Goal: Task Accomplishment & Management: Use online tool/utility

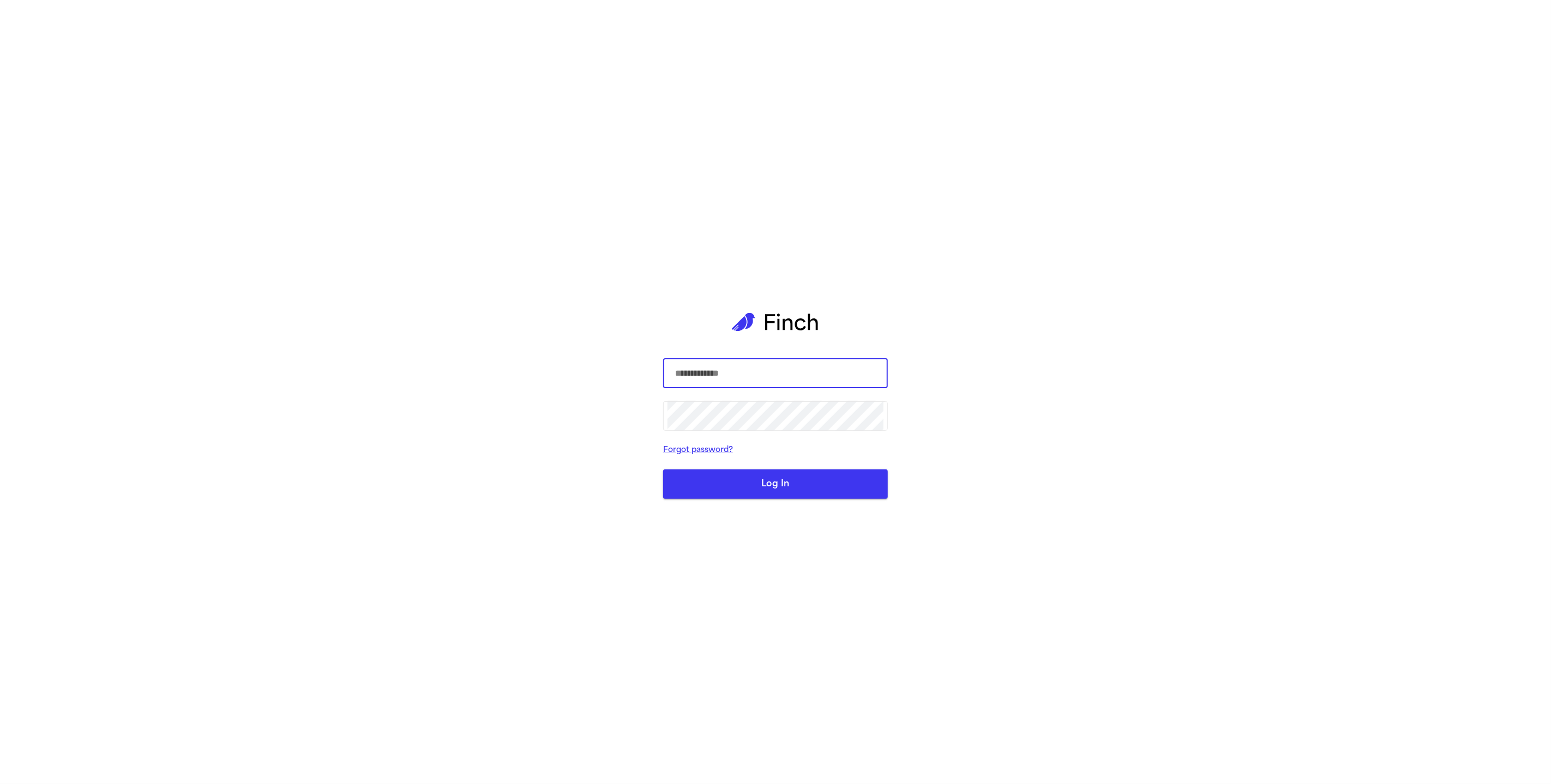
click at [0, 784] on com-1password-button at bounding box center [0, 784] width 0 height 0
type input "**********"
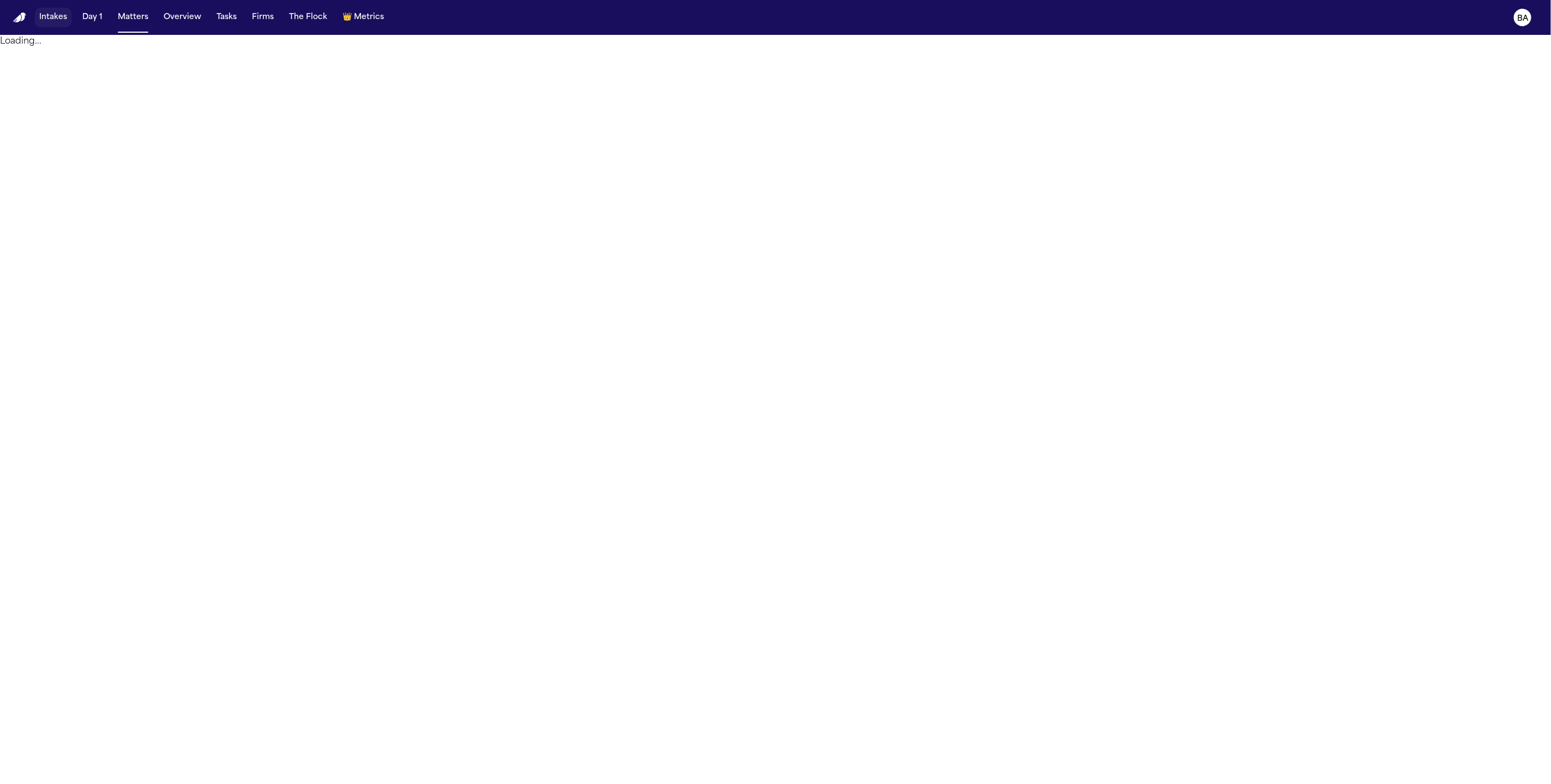
click at [61, 19] on button "Intakes" at bounding box center [53, 17] width 37 height 20
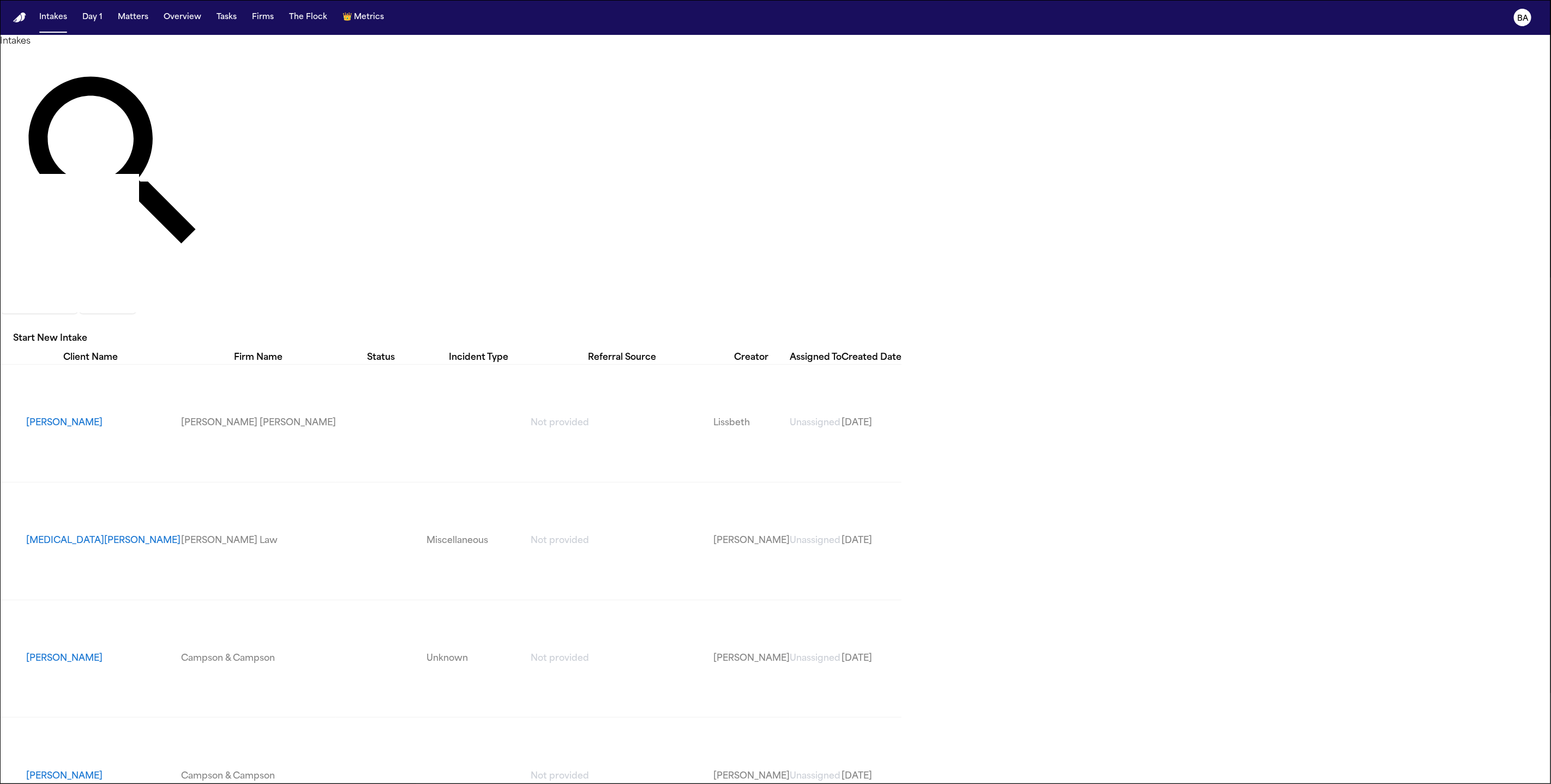
click at [75, 417] on button "Ryan Williams" at bounding box center [103, 423] width 155 height 13
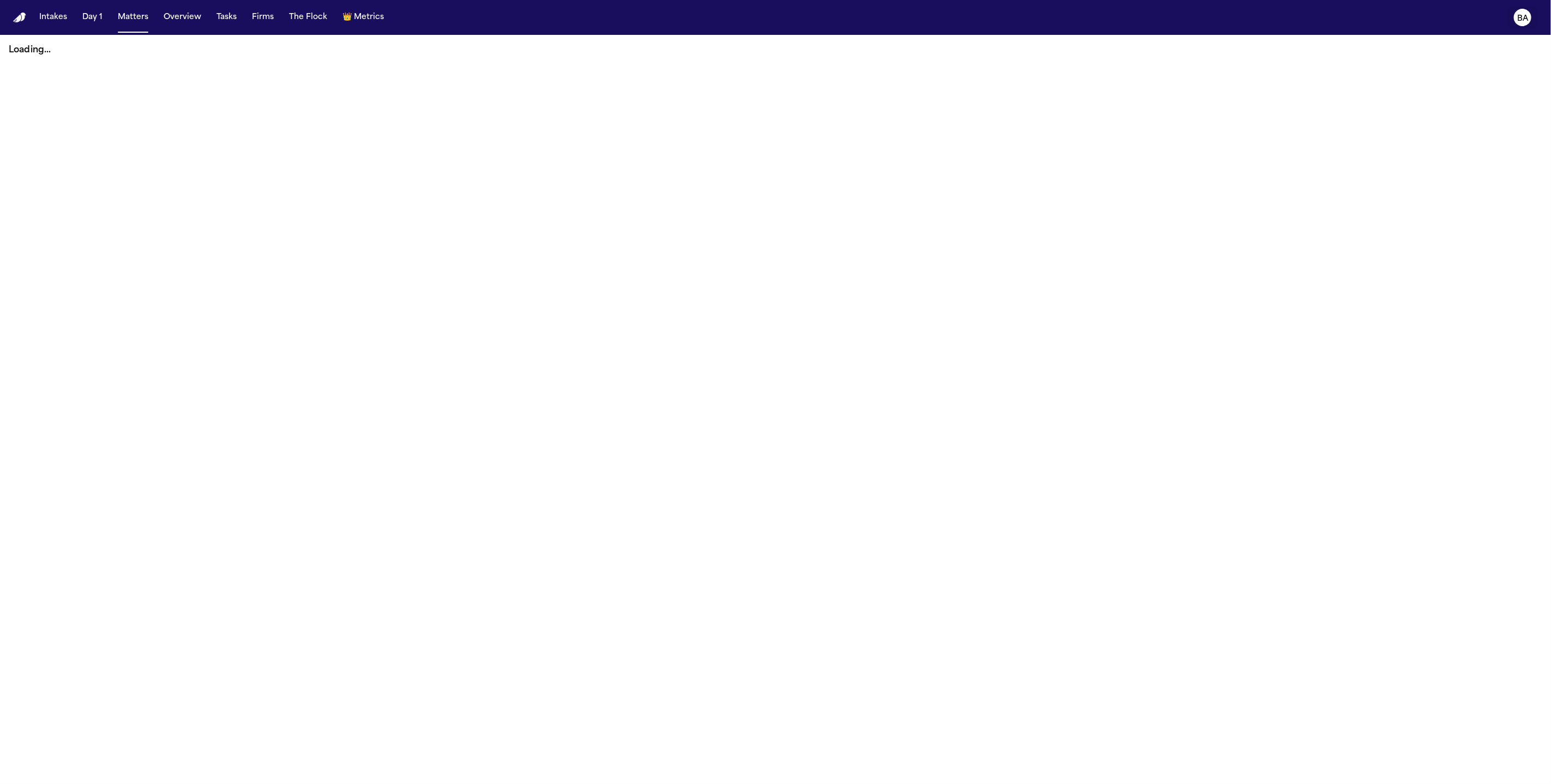
click at [1525, 23] on icon "BA" at bounding box center [1523, 18] width 18 height 18
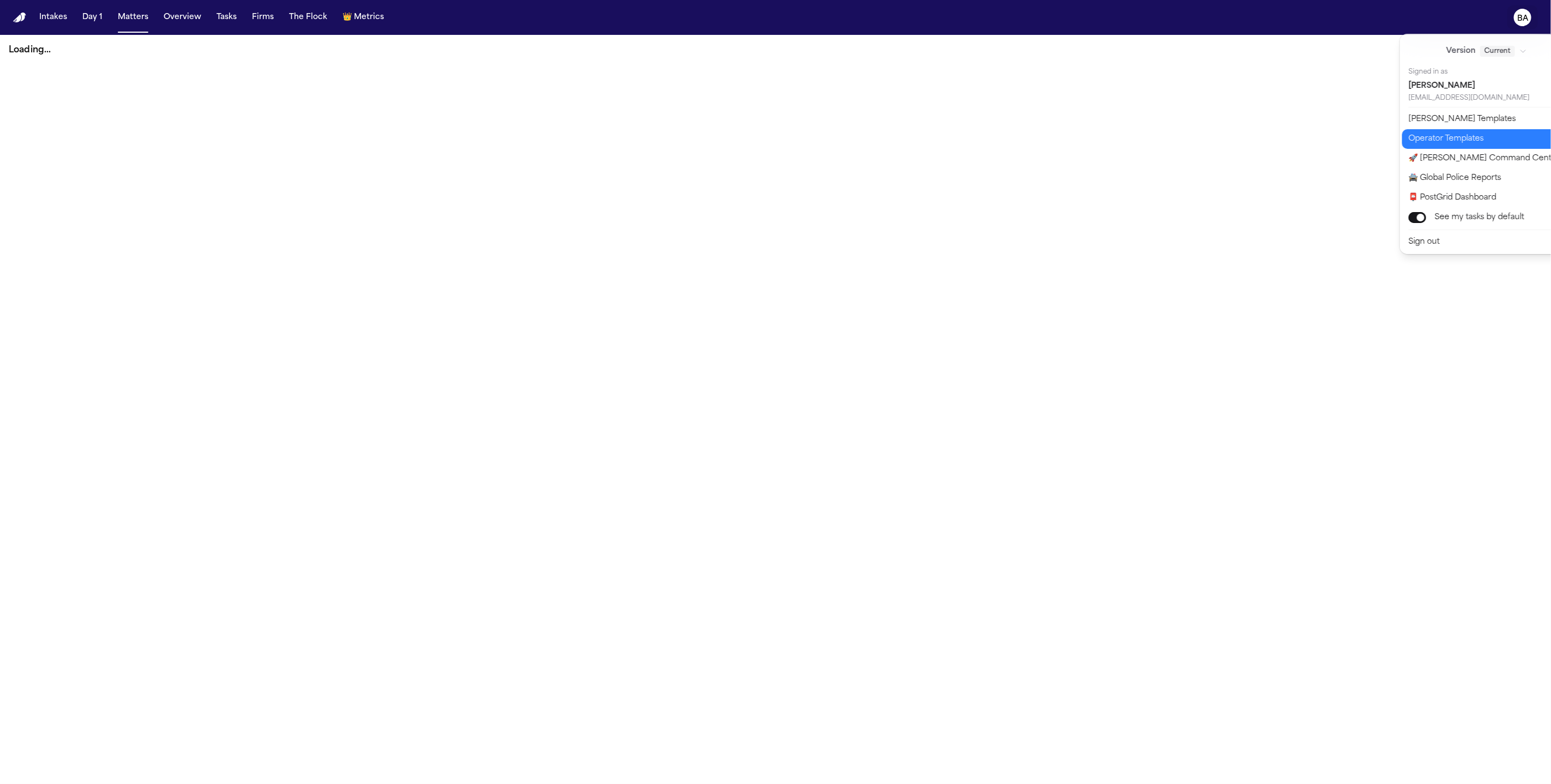
click at [1442, 129] on button "Operator Templates" at bounding box center [1493, 139] width 182 height 20
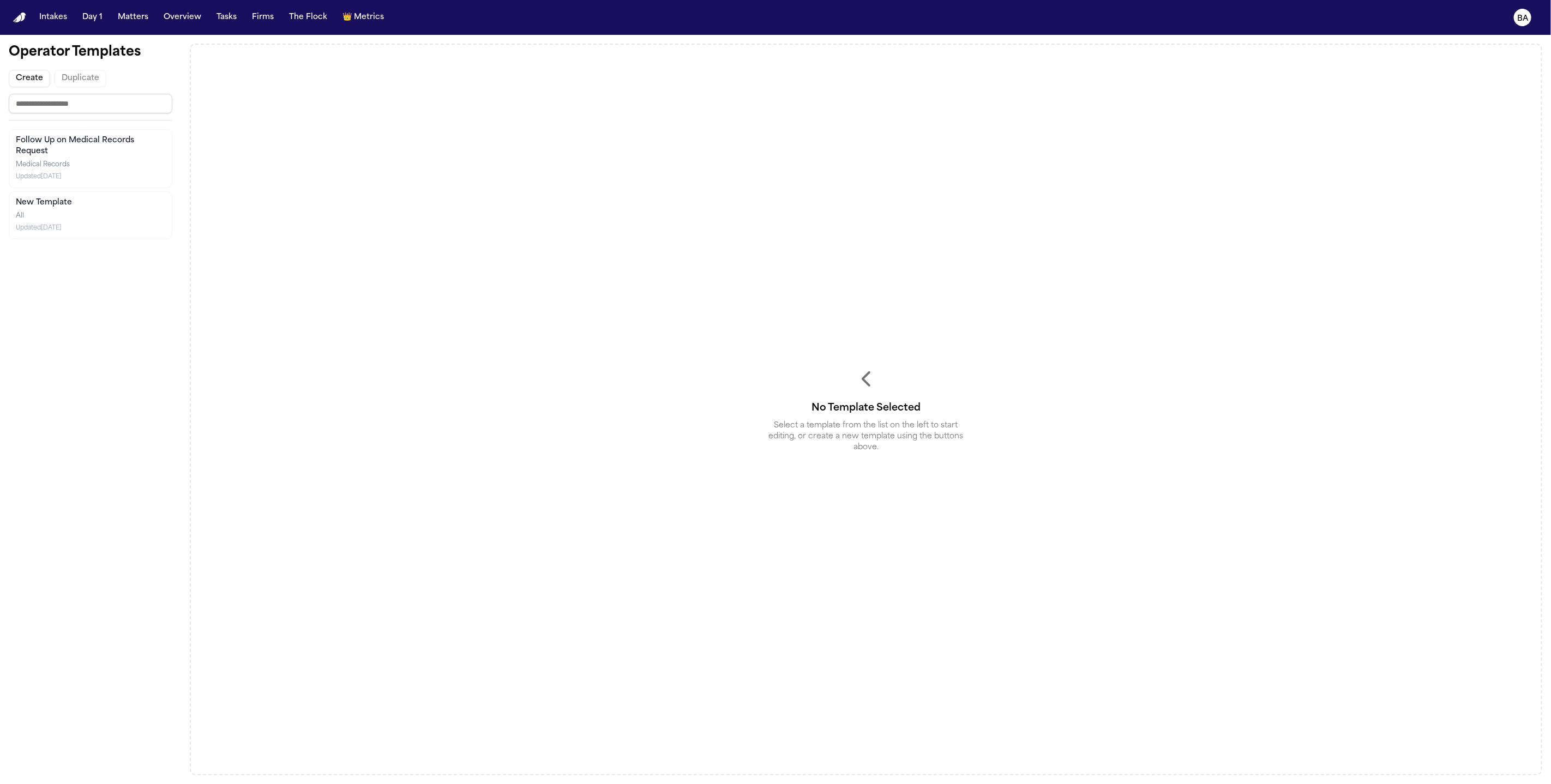
click at [37, 76] on button "Create" at bounding box center [29, 79] width 41 height 18
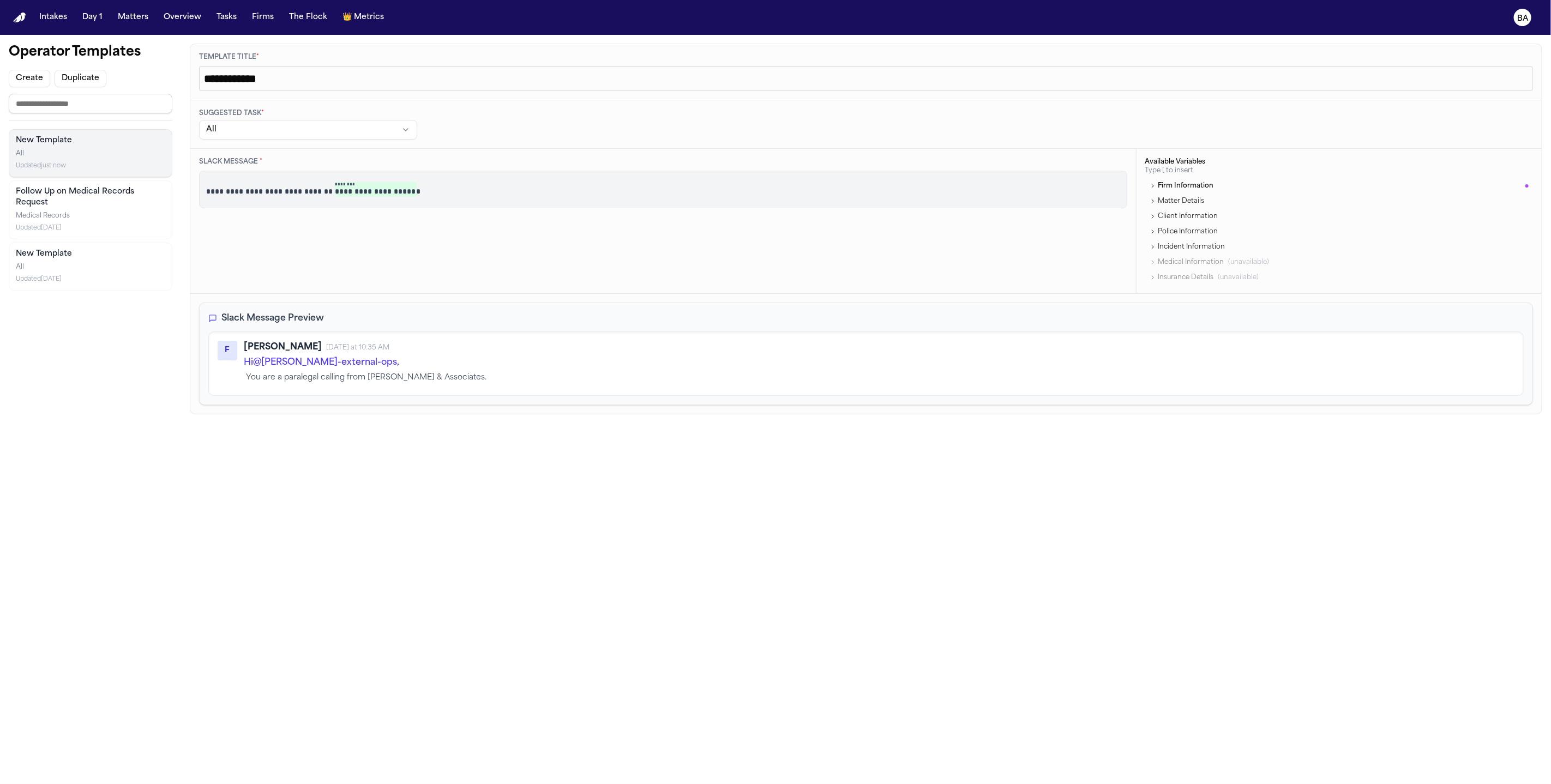
click at [148, 143] on div "New Template All Updated just now" at bounding box center [90, 153] width 150 height 36
click at [161, 143] on icon "button" at bounding box center [160, 141] width 9 height 9
click at [166, 141] on div "button" at bounding box center [160, 141] width 18 height 18
click at [158, 158] on button "Delete" at bounding box center [150, 156] width 30 height 13
